Goal: Information Seeking & Learning: Learn about a topic

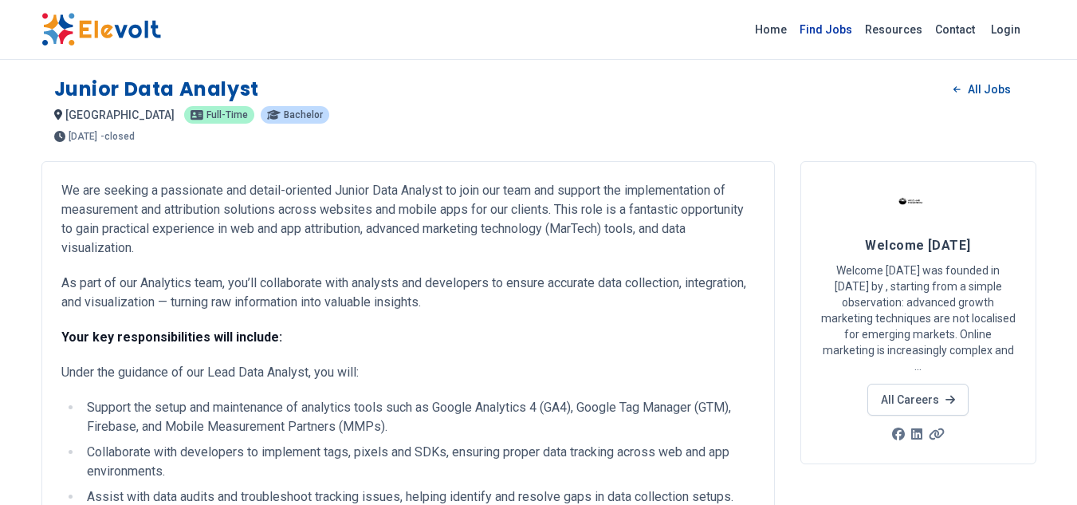
click at [833, 22] on link "Find Jobs" at bounding box center [826, 30] width 65 height 26
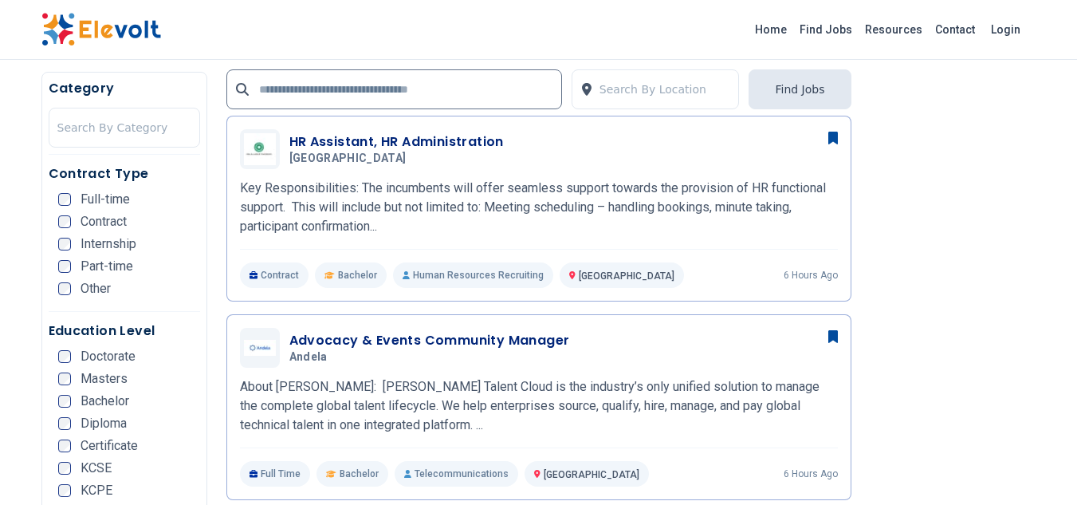
scroll to position [584, 0]
